Goal: Find specific page/section: Find specific page/section

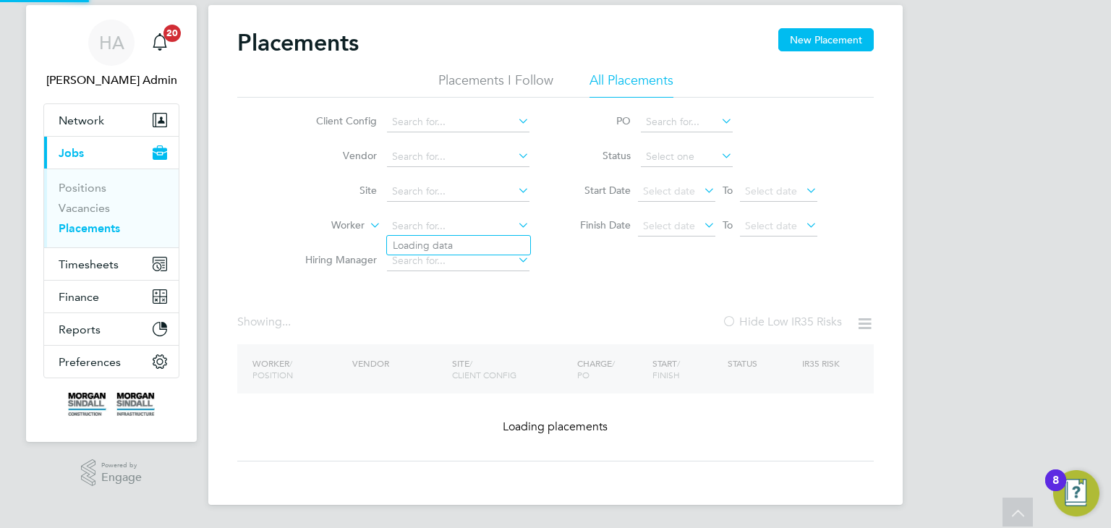
click at [485, 171] on ul "Client Config Vendor Site Worker Hiring Manager" at bounding box center [412, 192] width 272 height 174
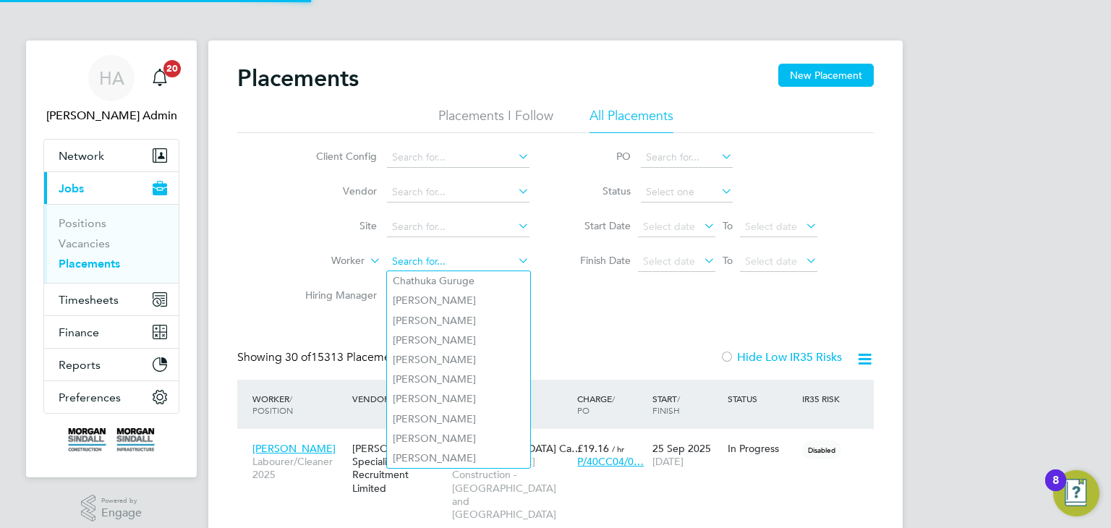
scroll to position [68, 126]
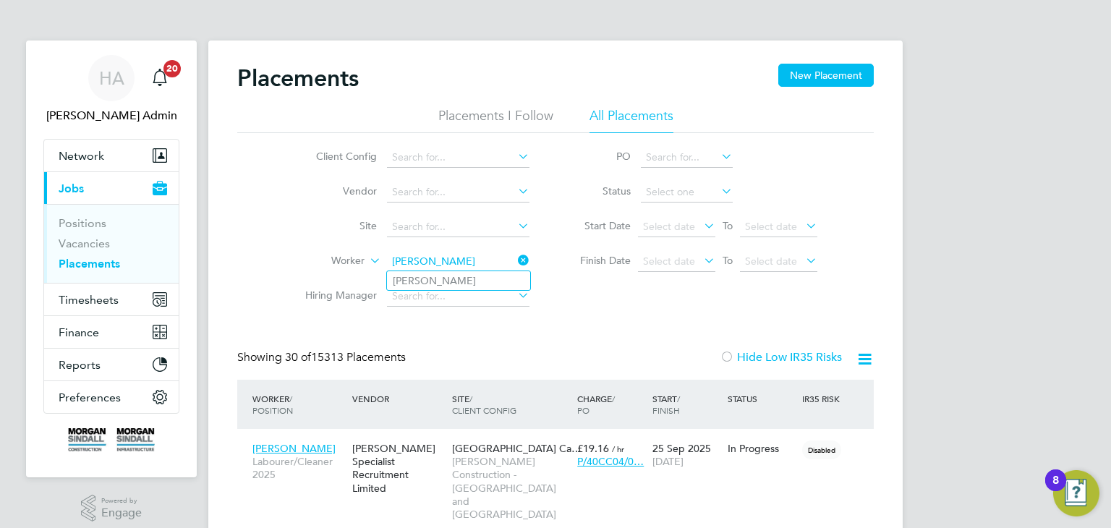
click at [412, 260] on input "[PERSON_NAME]" at bounding box center [458, 262] width 142 height 20
click at [414, 273] on li "[PERSON_NAME]" at bounding box center [458, 280] width 143 height 19
type input "[PERSON_NAME]"
